Goal: Task Accomplishment & Management: Use online tool/utility

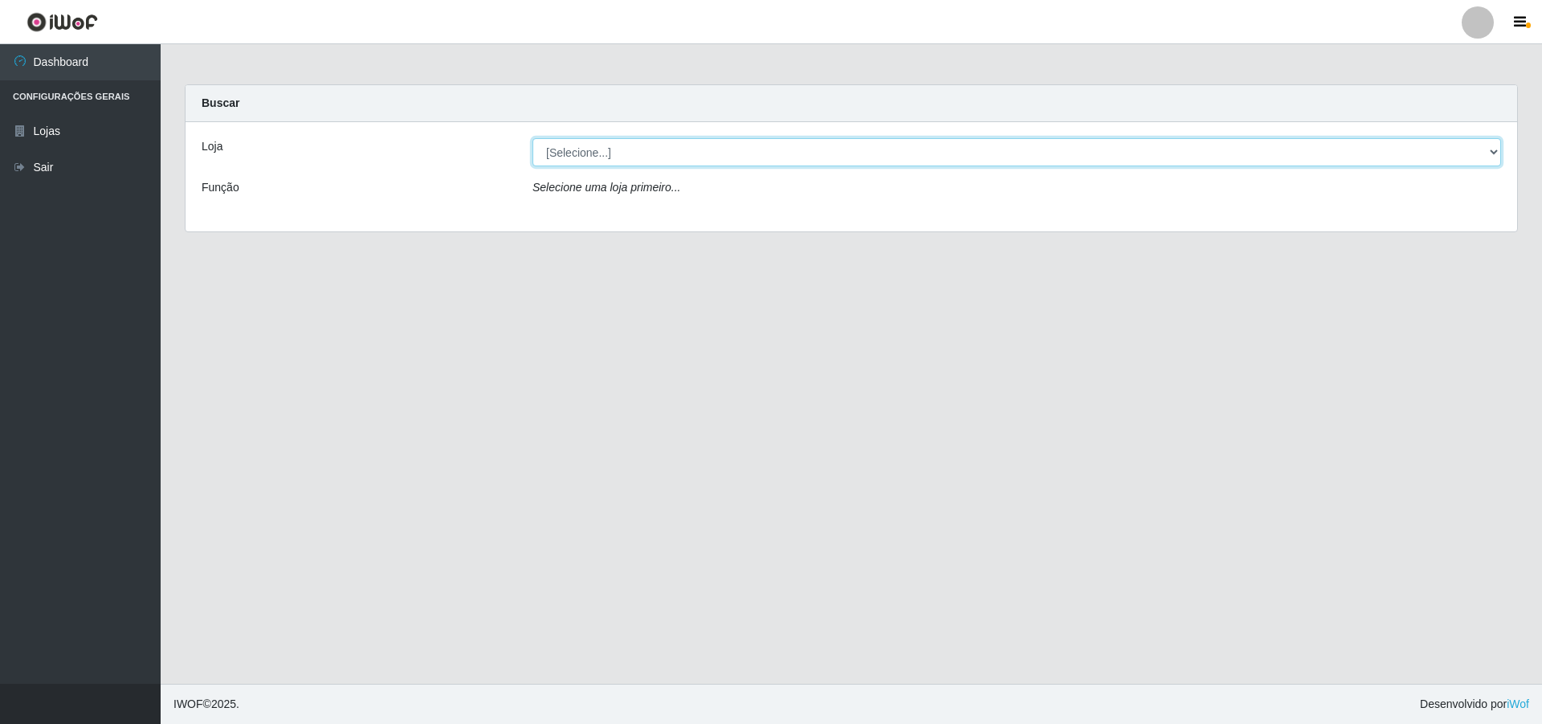
click at [764, 149] on select "[Selecione...] Atacado Vem - Loja 48 Jardim Limoeiro" at bounding box center [1017, 152] width 969 height 28
select select "449"
click at [533, 138] on select "[Selecione...] Atacado Vem - Loja 48 Jardim Limoeiro" at bounding box center [1017, 152] width 969 height 28
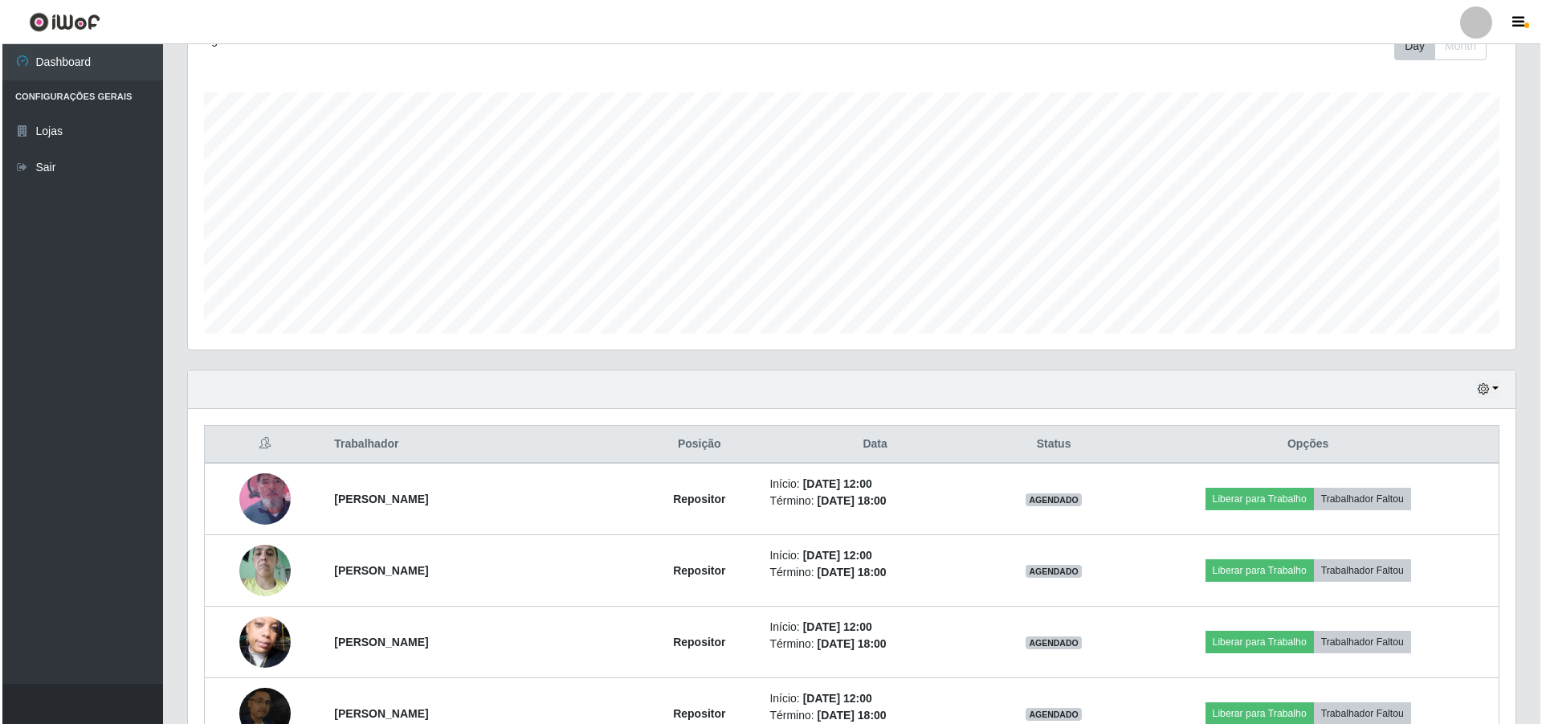
scroll to position [402, 0]
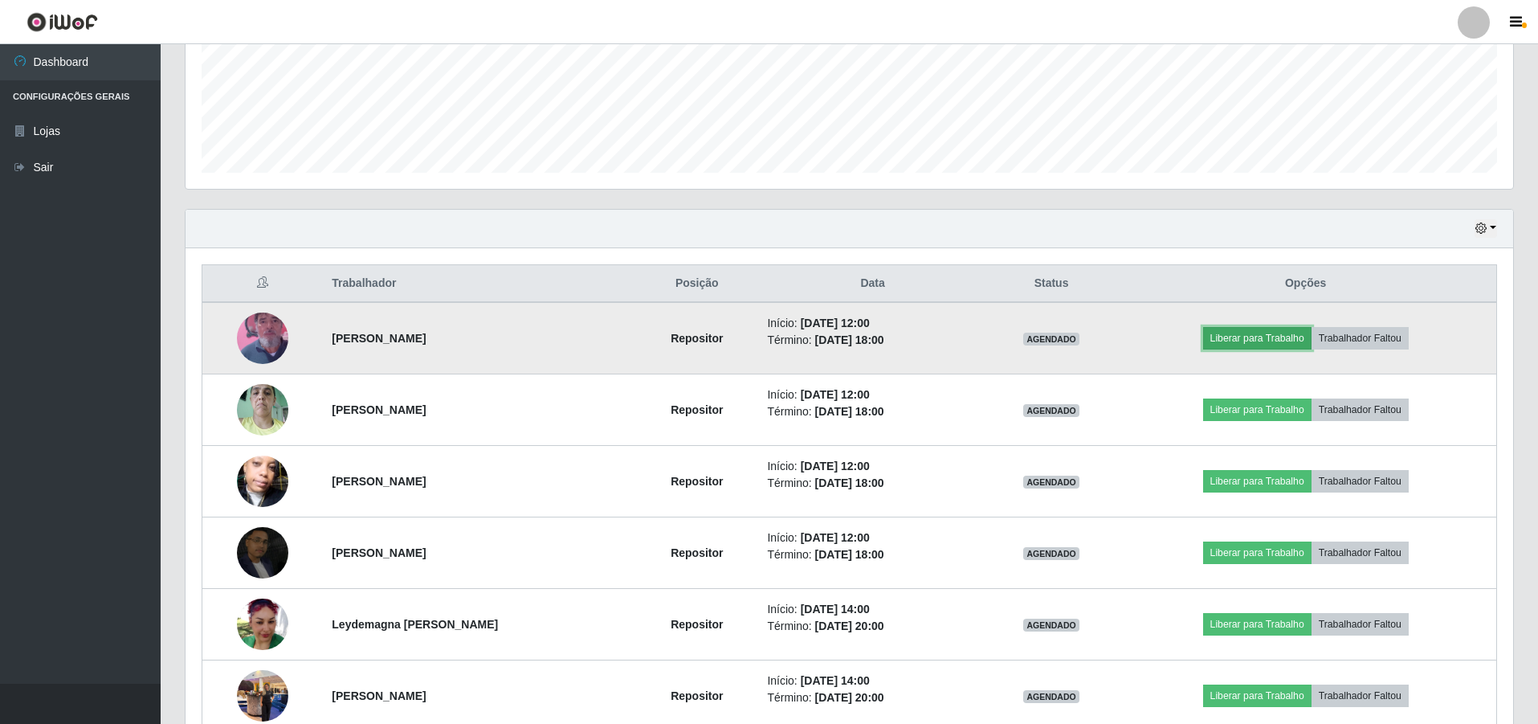
click at [764, 336] on button "Liberar para Trabalho" at bounding box center [1257, 338] width 108 height 22
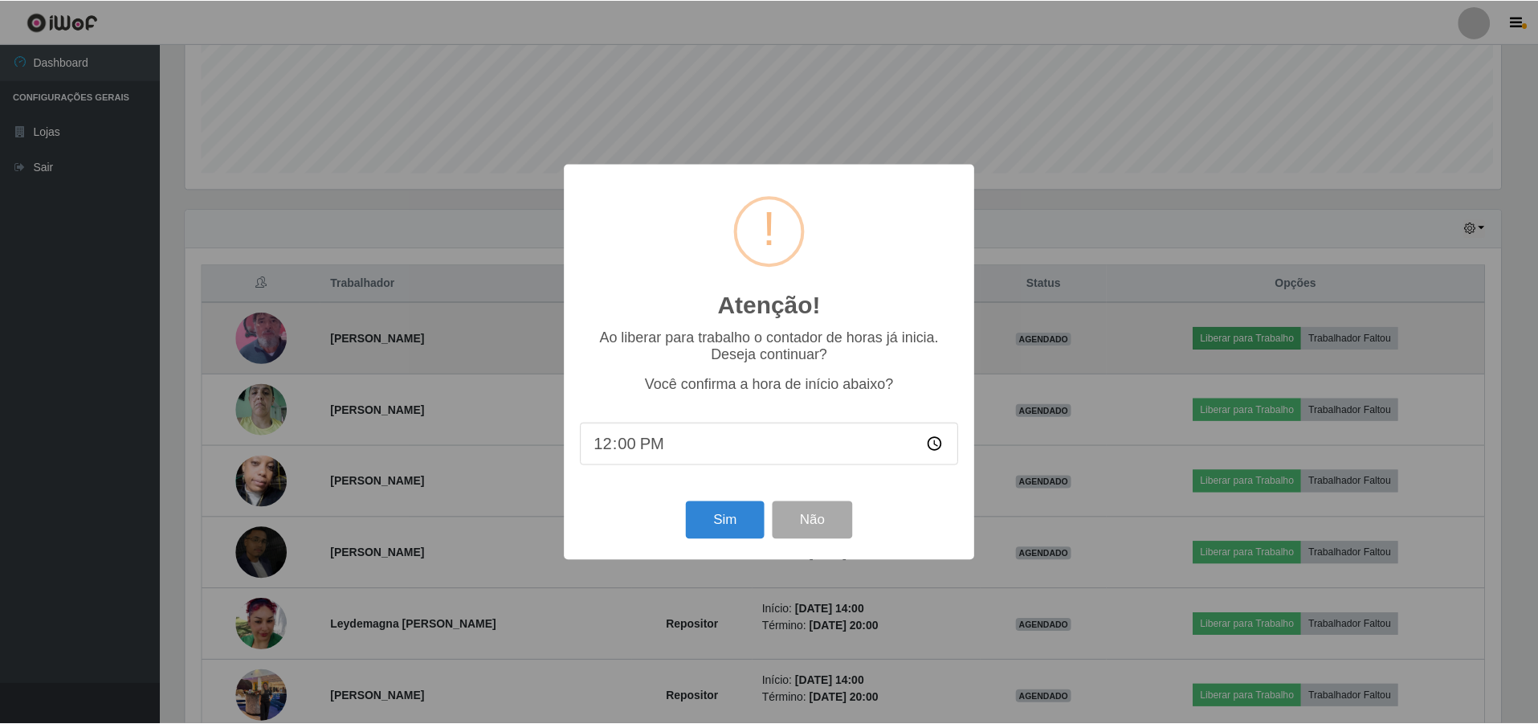
scroll to position [333, 1320]
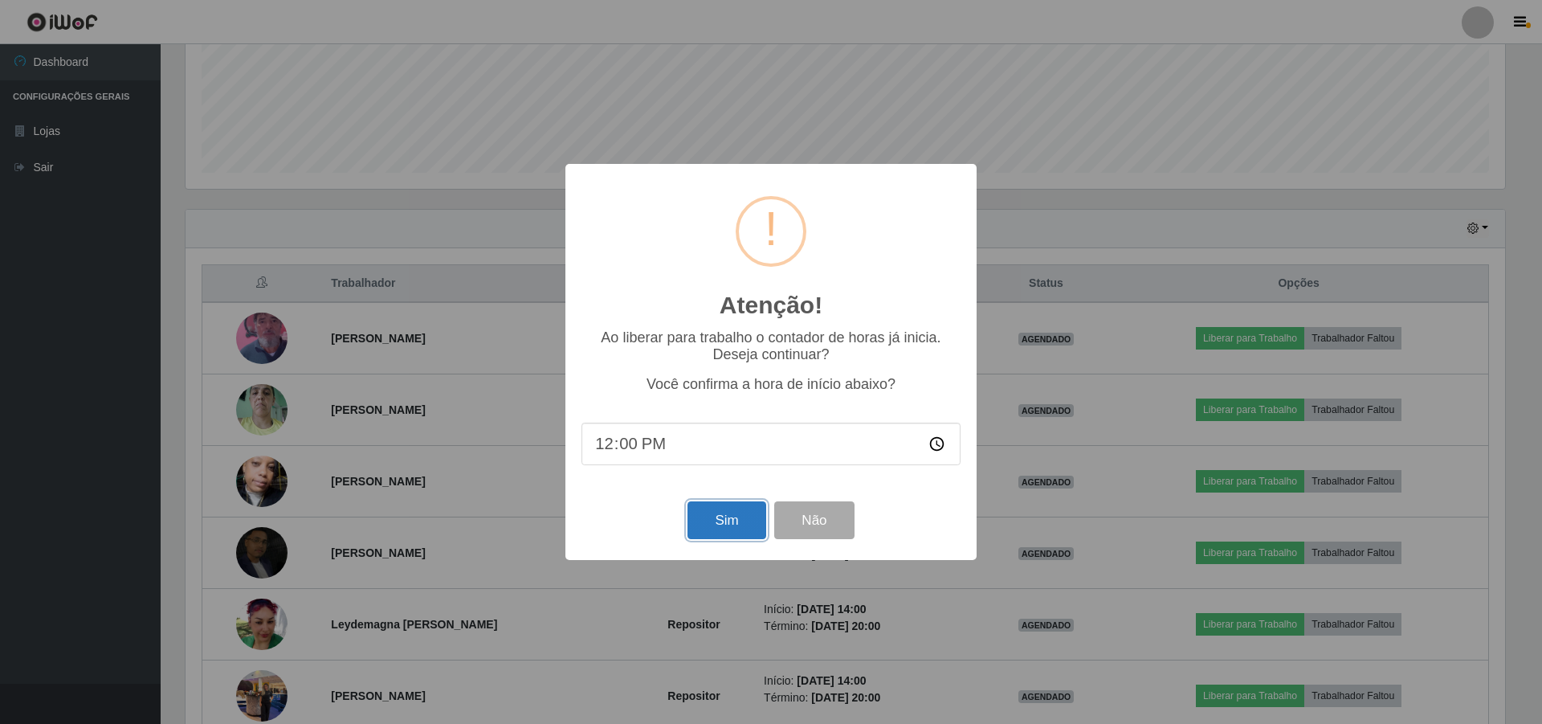
click at [743, 521] on button "Sim" at bounding box center [727, 520] width 78 height 38
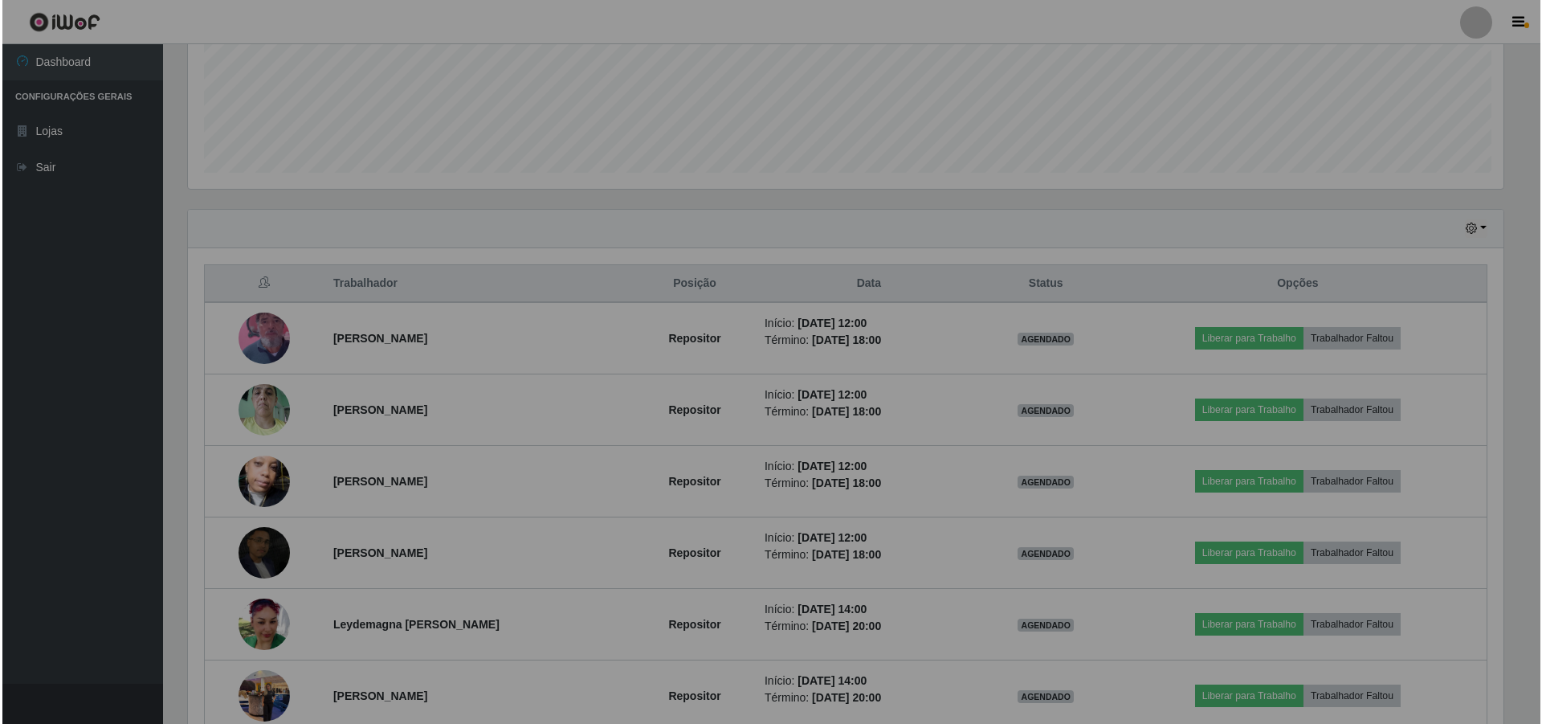
scroll to position [333, 1328]
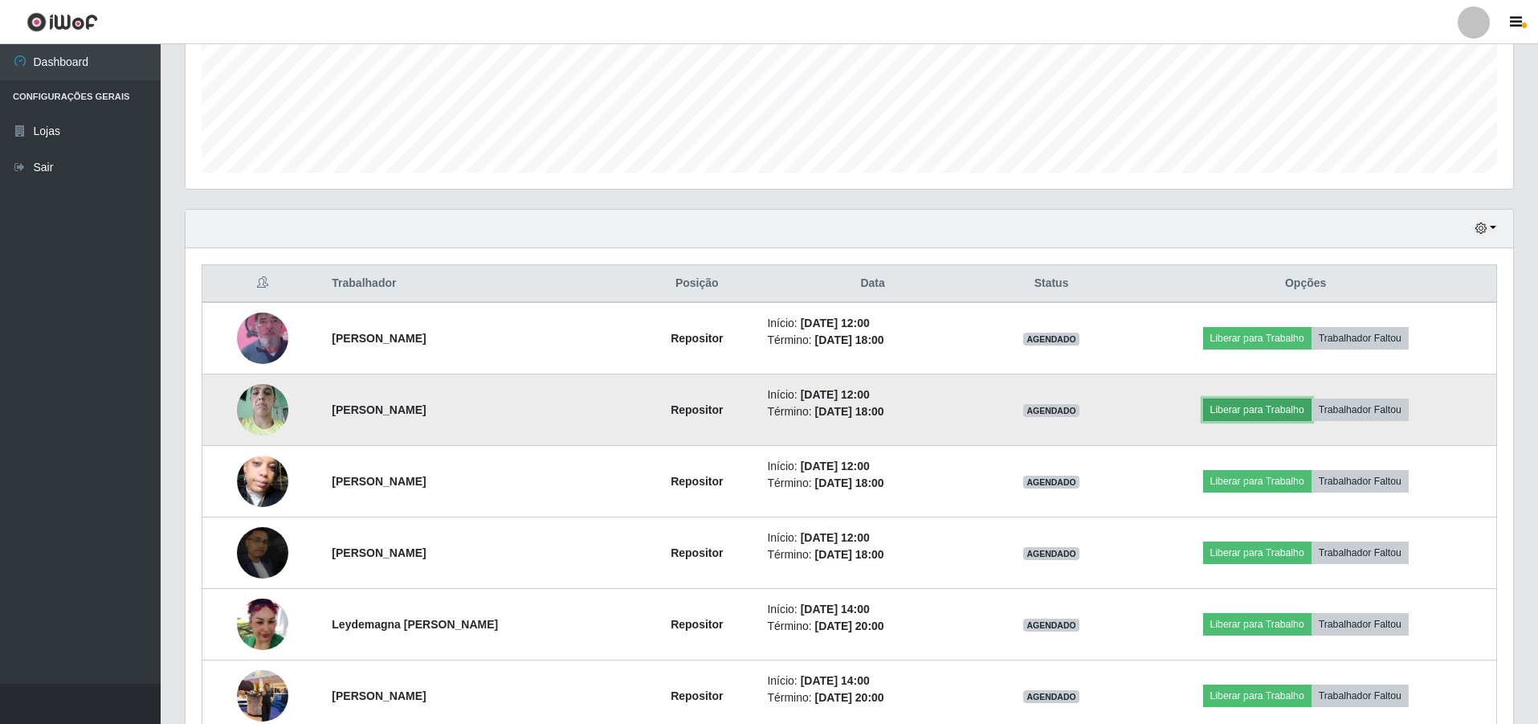
click at [764, 406] on button "Liberar para Trabalho" at bounding box center [1257, 409] width 108 height 22
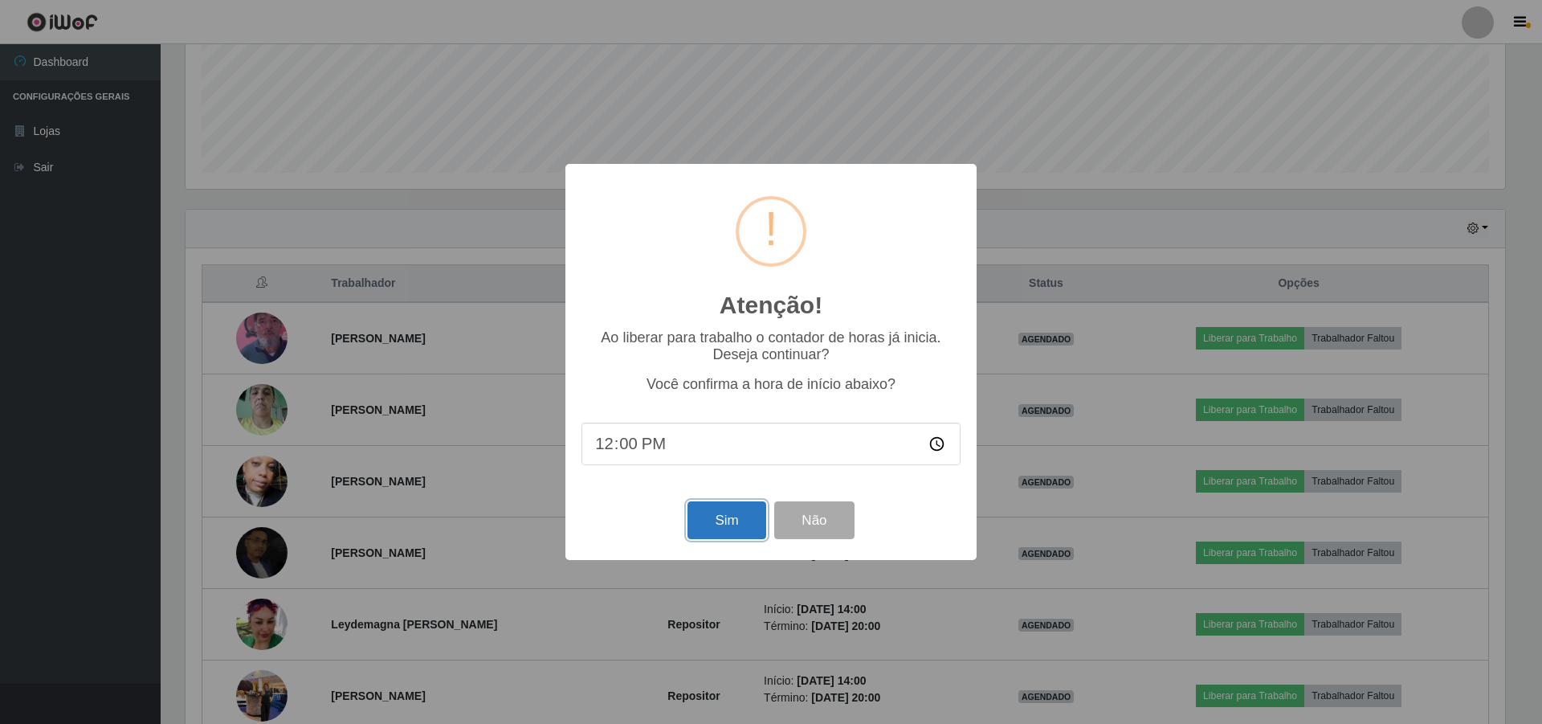
click at [716, 516] on button "Sim" at bounding box center [727, 520] width 78 height 38
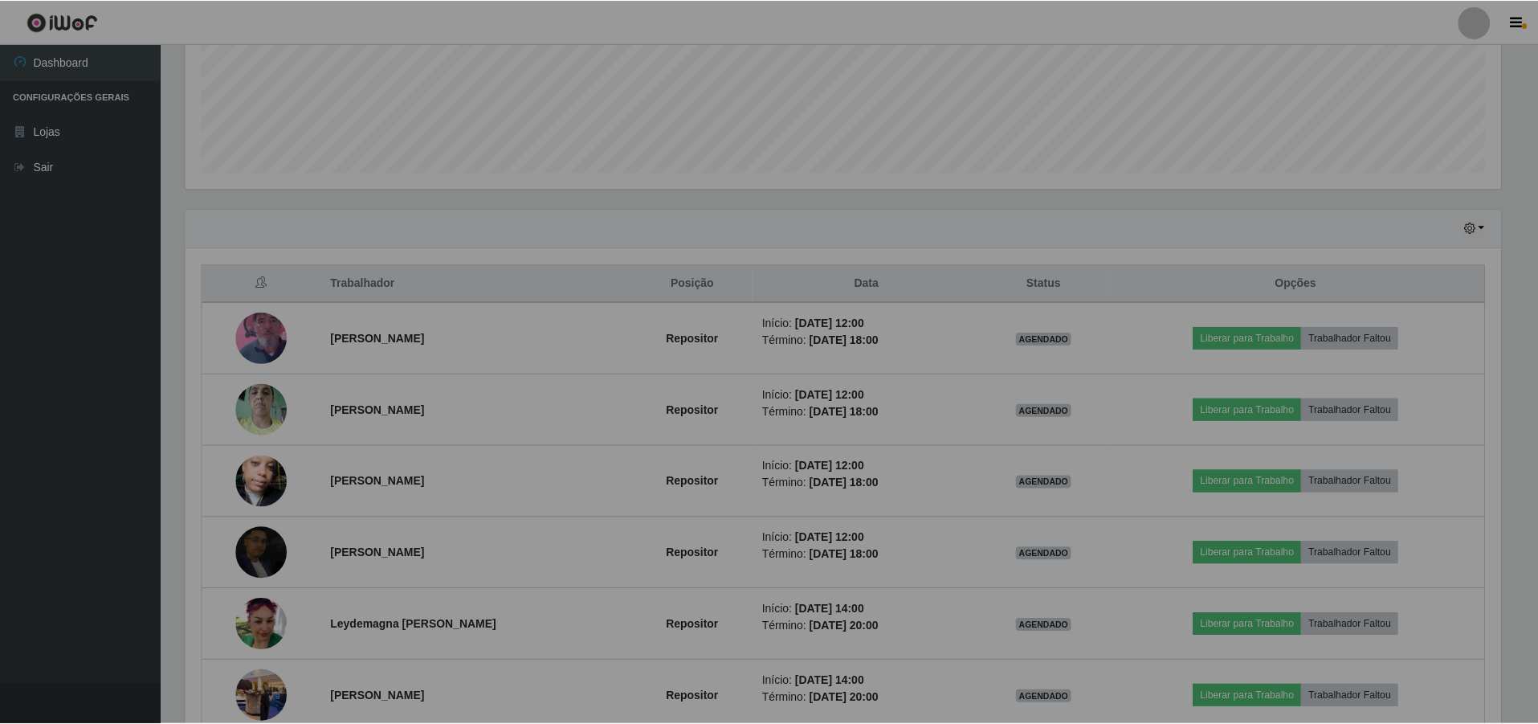
scroll to position [333, 1328]
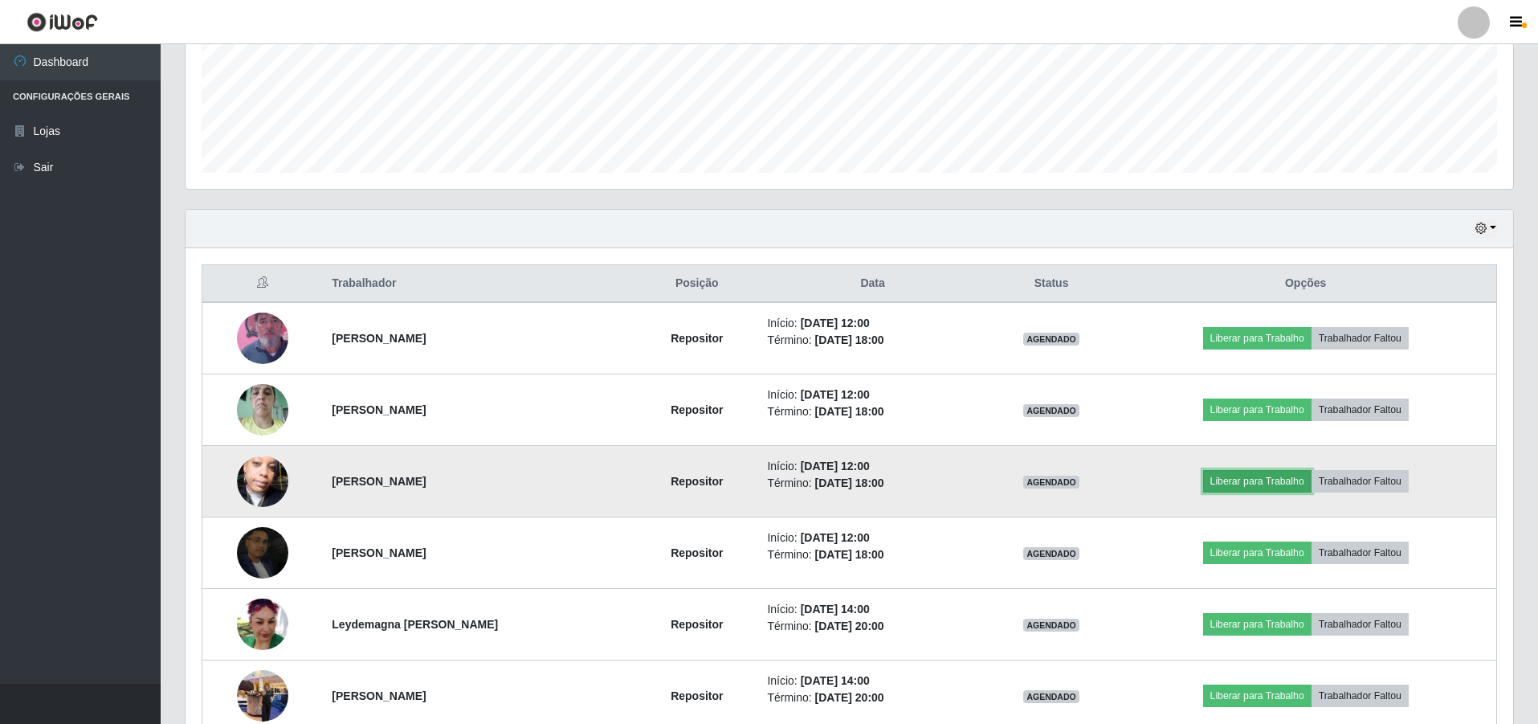
click at [764, 477] on button "Liberar para Trabalho" at bounding box center [1257, 481] width 108 height 22
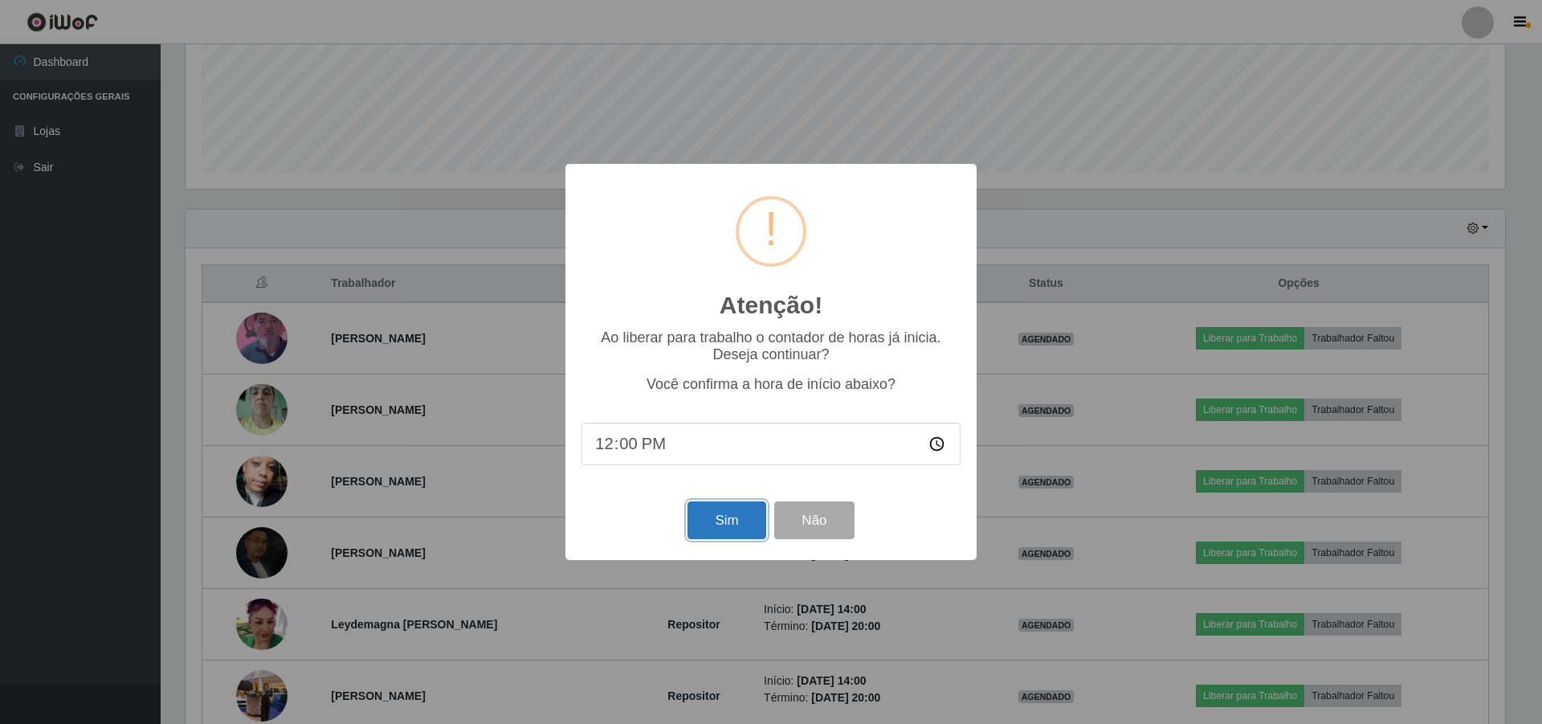
click at [715, 522] on button "Sim" at bounding box center [727, 520] width 78 height 38
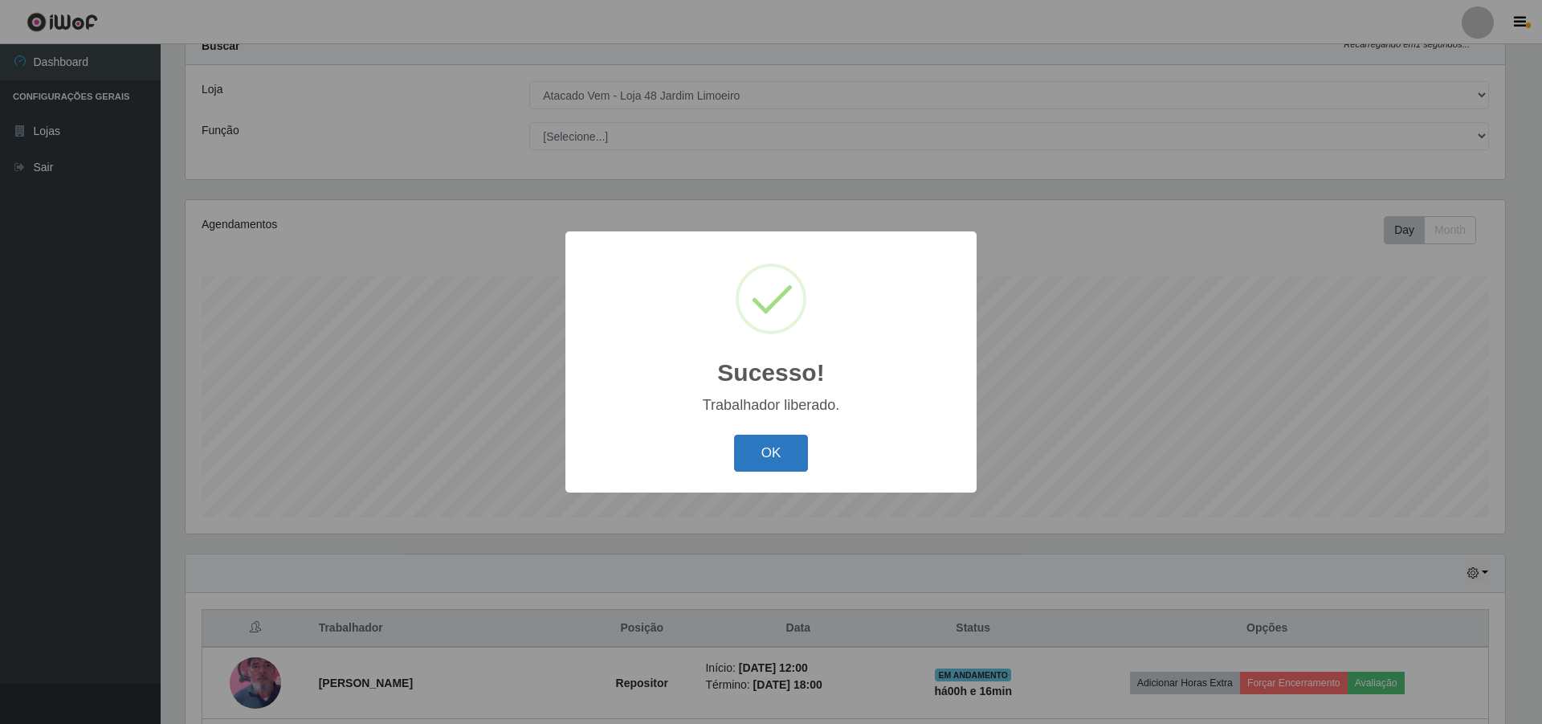
click at [764, 456] on button "OK" at bounding box center [771, 454] width 75 height 38
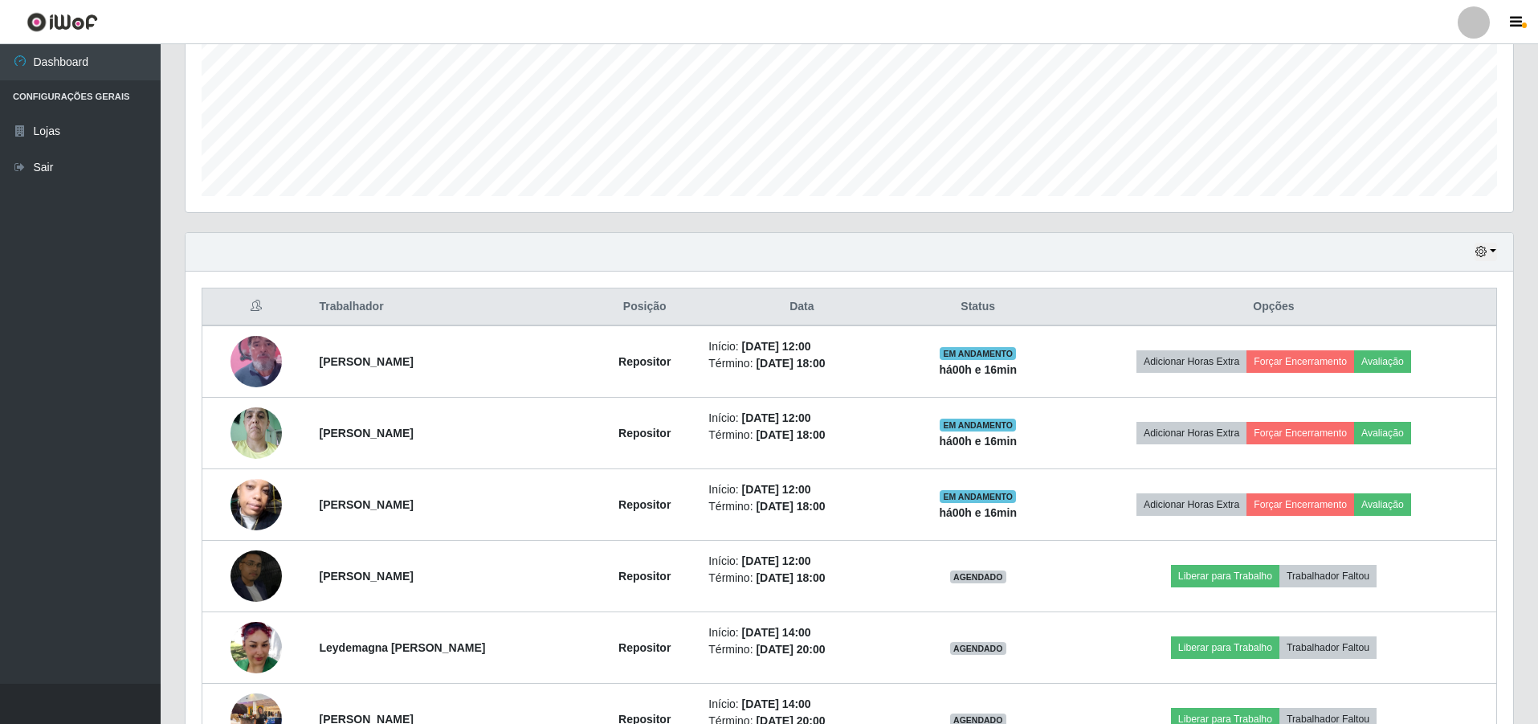
scroll to position [459, 0]
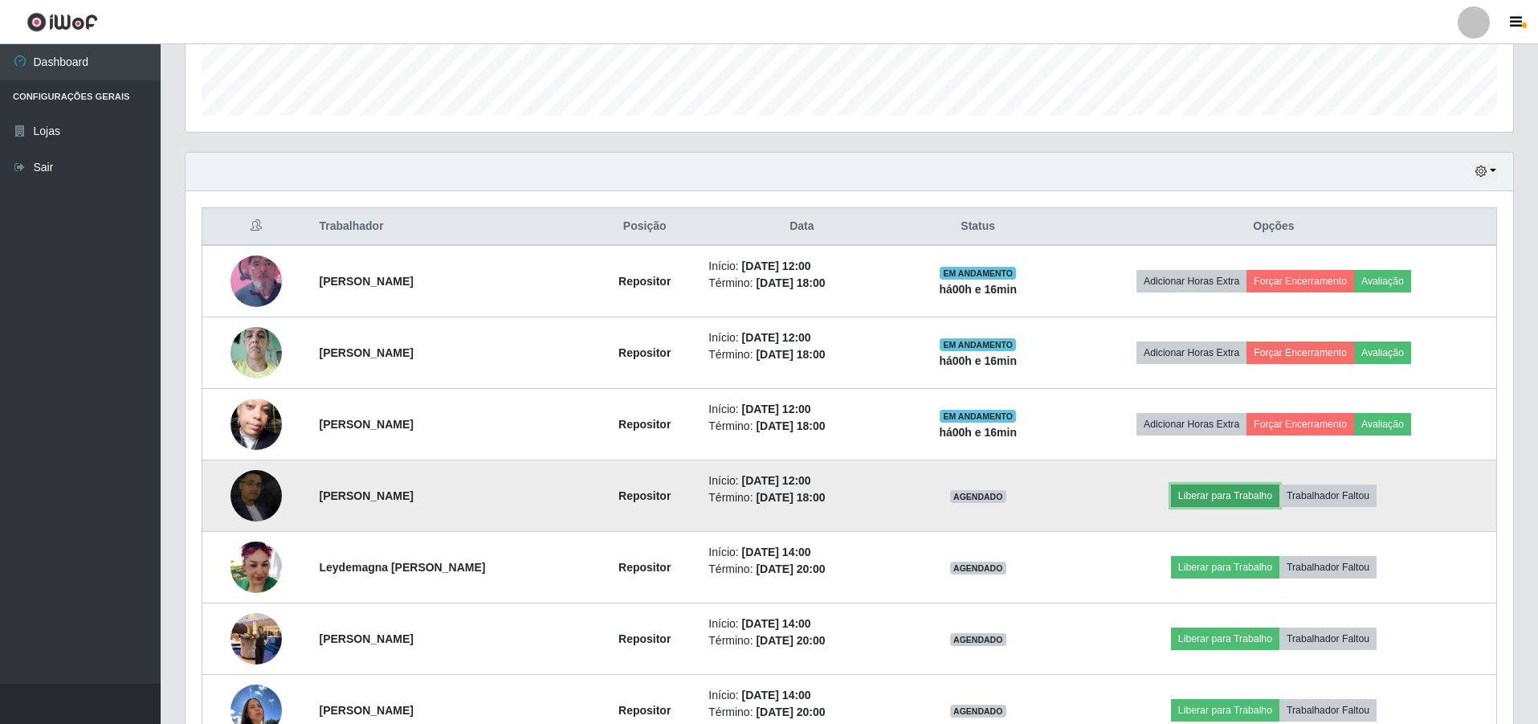
click at [764, 496] on button "Liberar para Trabalho" at bounding box center [1225, 495] width 108 height 22
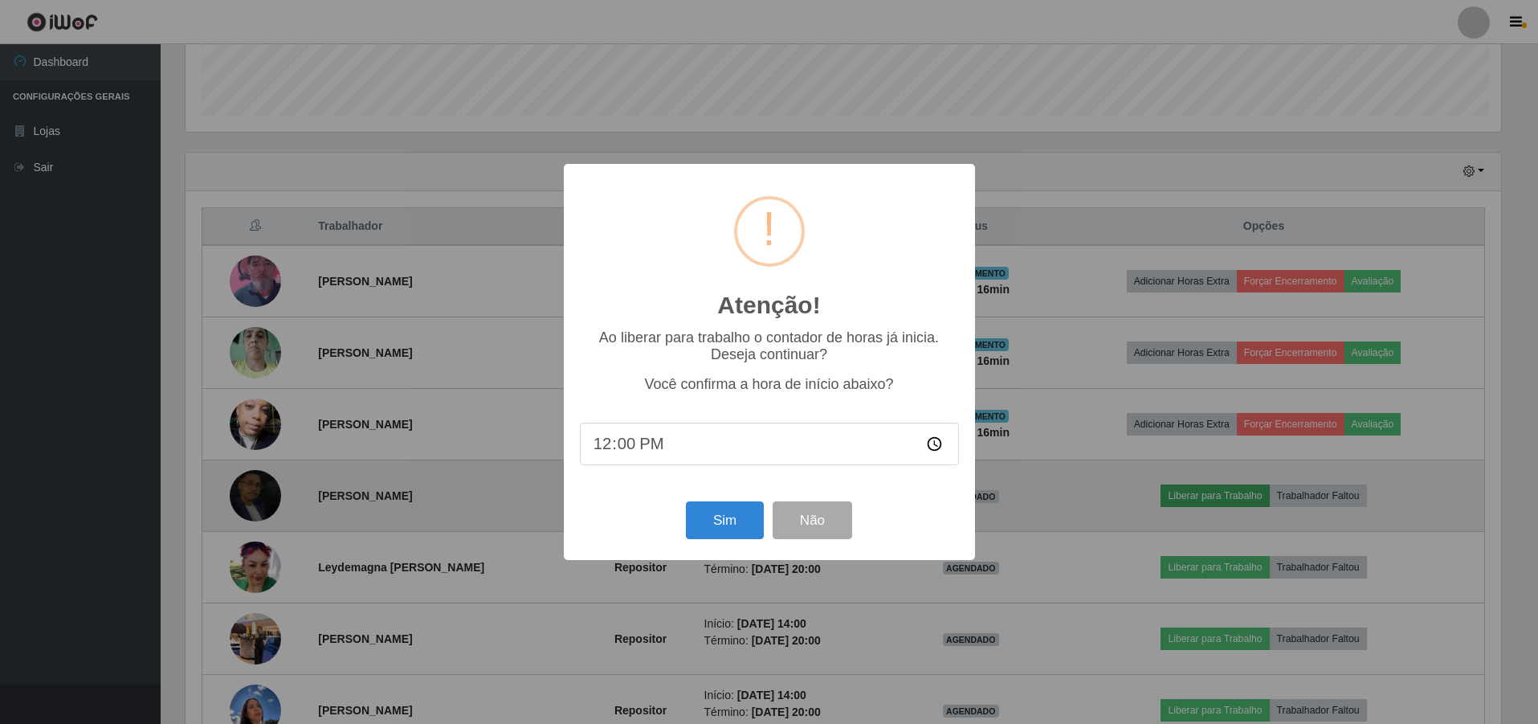
scroll to position [333, 1320]
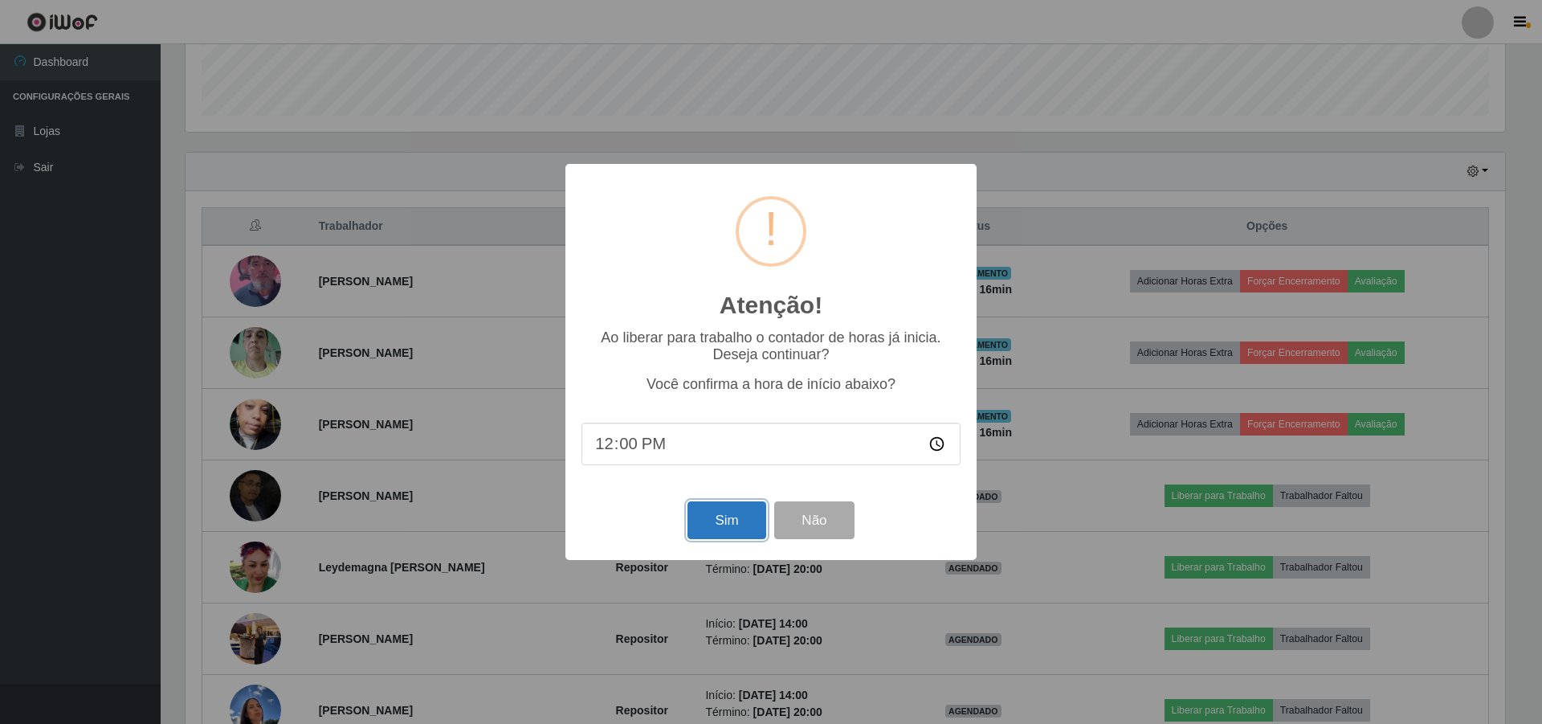
click at [729, 528] on button "Sim" at bounding box center [727, 520] width 78 height 38
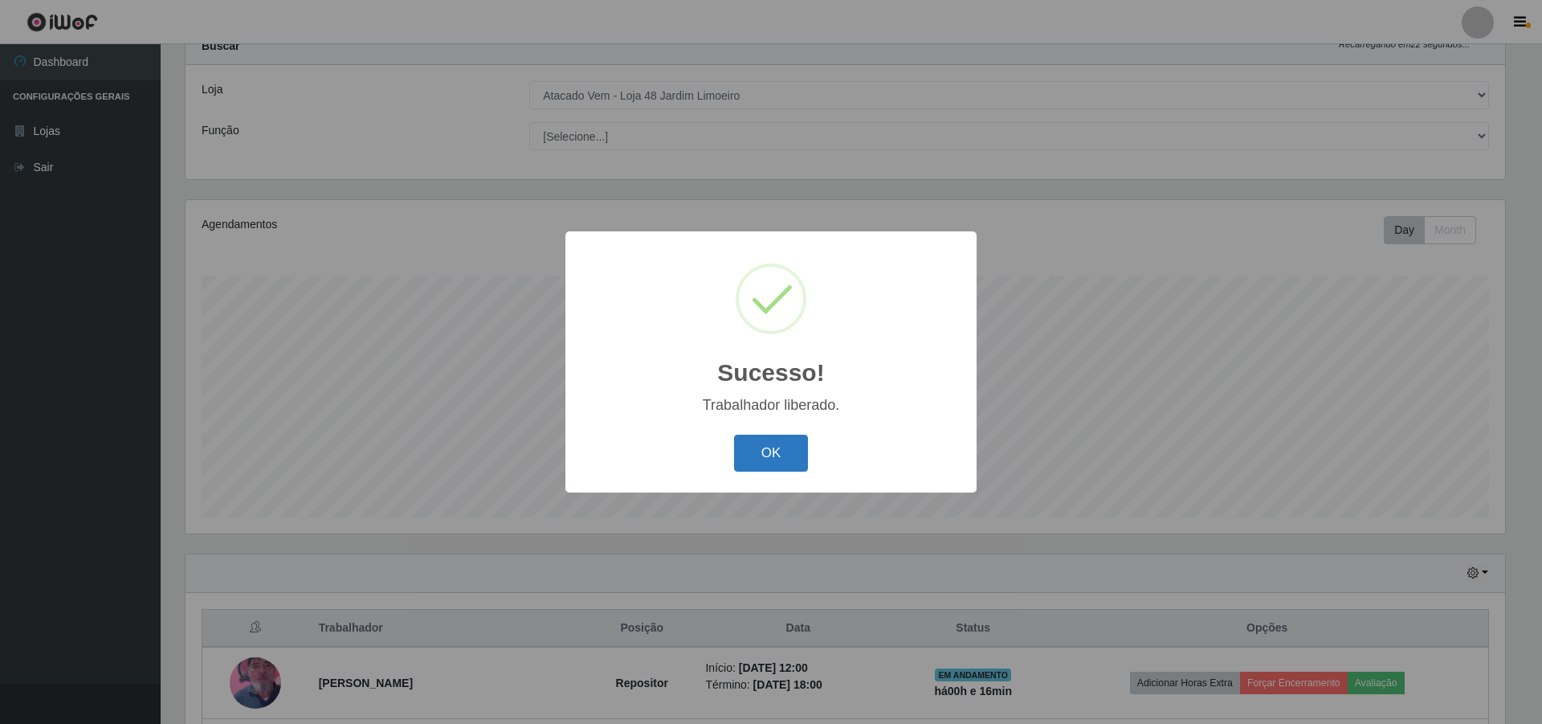
click at [764, 464] on button "OK" at bounding box center [771, 454] width 75 height 38
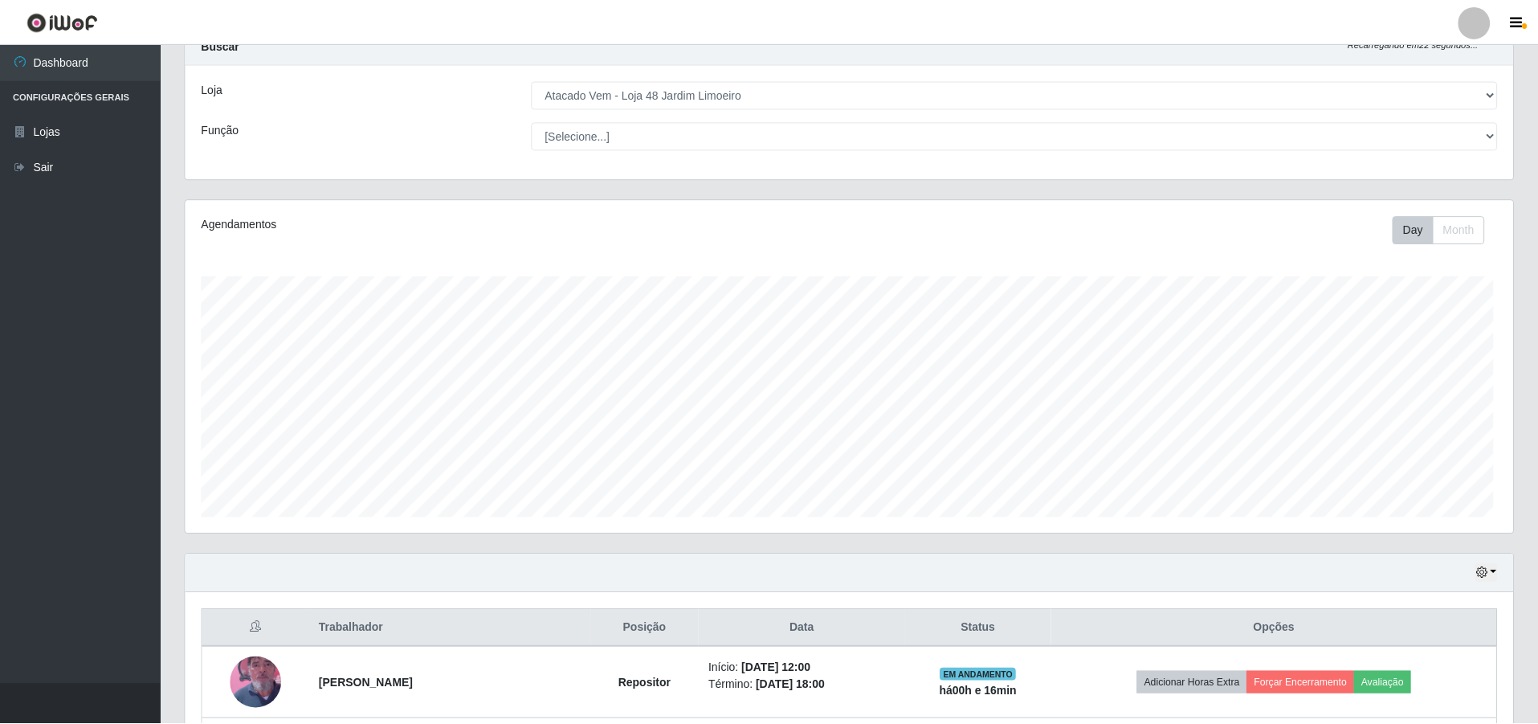
scroll to position [0, 0]
